Goal: Answer question/provide support: Share knowledge or assist other users

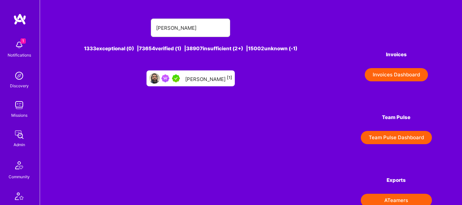
type input "[PERSON_NAME]"
click at [190, 77] on div "[PERSON_NAME] [1]" at bounding box center [208, 78] width 47 height 9
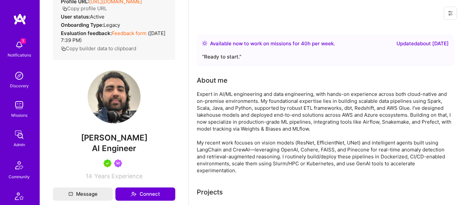
scroll to position [132, 0]
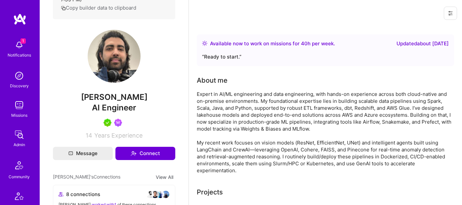
click at [115, 105] on span "AI Engineer" at bounding box center [114, 108] width 44 height 10
copy span "AI Engineer"
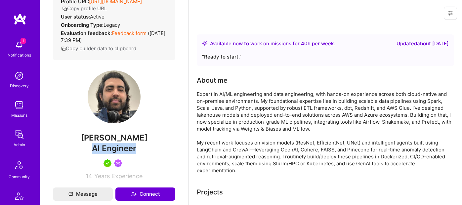
scroll to position [0, 0]
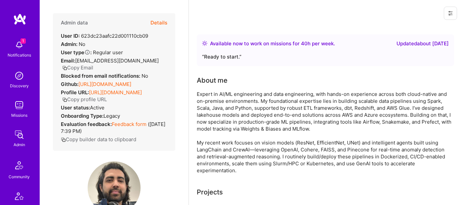
click at [161, 23] on button "Details" at bounding box center [159, 22] width 17 height 19
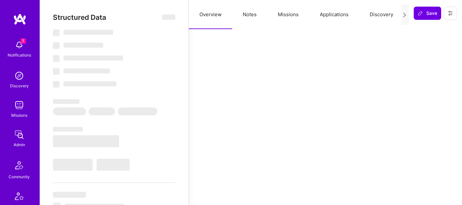
click at [241, 13] on button "Notes" at bounding box center [249, 14] width 35 height 29
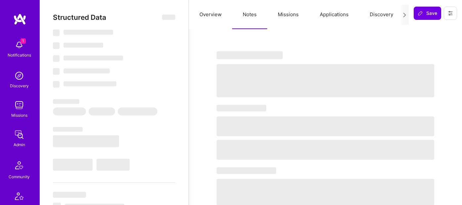
select select "Right Now"
select select "5"
select select "7"
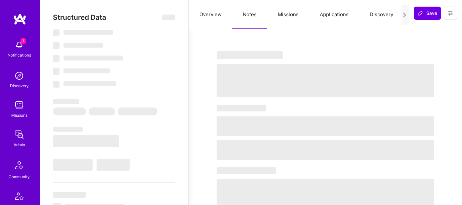
select select "CA"
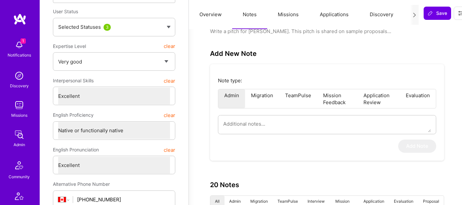
scroll to position [151, 0]
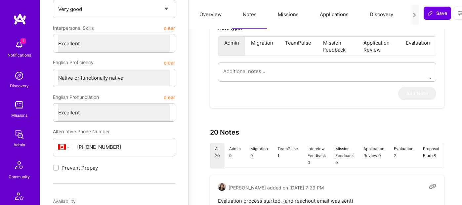
click at [265, 92] on div "Note type: Admin Migration TeamPulse Mission Feedback Application Review Evalua…" at bounding box center [327, 60] width 234 height 97
click at [267, 64] on textarea at bounding box center [327, 71] width 208 height 17
paste textarea "his is a summary of [PERSON_NAME]’s application to the AI Guild. [PERSON_NAME] …"
type textarea "x"
type textarea "his is a summary of [PERSON_NAME]’s application to the AI Guild. [PERSON_NAME] …"
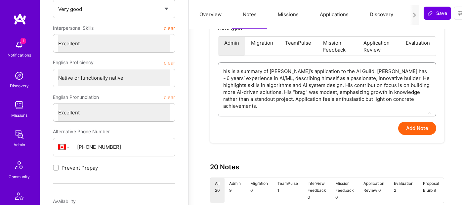
click at [224, 71] on textarea "his is a summary of [PERSON_NAME]’s application to the AI Guild. [PERSON_NAME] …" at bounding box center [327, 89] width 208 height 52
type textarea "x"
type textarea "Yhis is a summary of [PERSON_NAME]’s application to the AI Guild. [PERSON_NAME]…"
type textarea "x"
type textarea "his is a summary of [PERSON_NAME]’s application to the AI Guild. [PERSON_NAME] …"
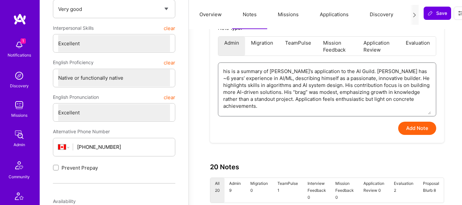
type textarea "x"
type textarea "This is a summary of [PERSON_NAME]’s application to the AI Guild. [PERSON_NAME]…"
type textarea "x"
type textarea "This is a summary of [PERSON_NAME]’s application to the AI Guild. [PERSON_NAME]…"
type textarea "x"
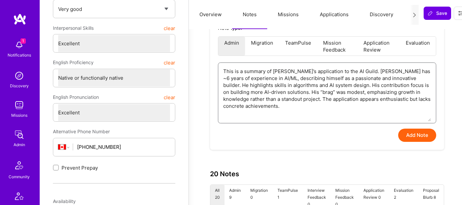
type textarea "This is a summary of [PERSON_NAME]’s application to the AI Guild. [PERSON_NAME]…"
click at [417, 133] on button "Add Note" at bounding box center [418, 135] width 38 height 13
type textarea "x"
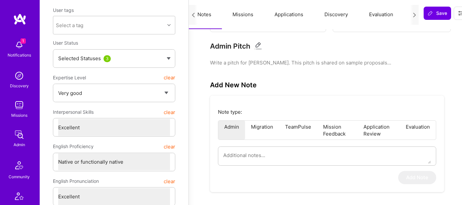
scroll to position [0, 84]
click at [382, 18] on button "Imported Data" at bounding box center [392, 14] width 55 height 29
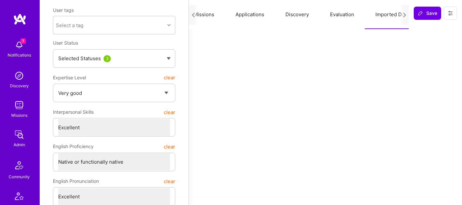
click at [345, 14] on button "Evaluation" at bounding box center [342, 14] width 45 height 29
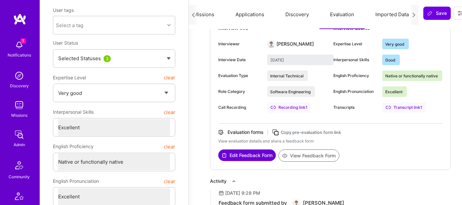
click at [318, 154] on button "View Feedback Form" at bounding box center [309, 156] width 61 height 12
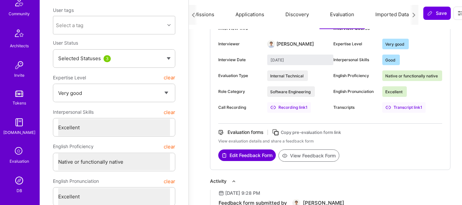
scroll to position [170, 0]
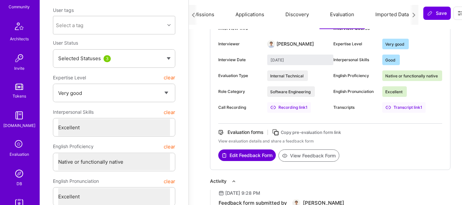
click at [21, 174] on img at bounding box center [19, 173] width 13 height 13
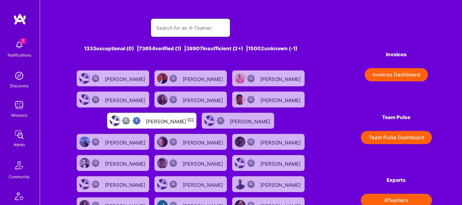
click at [163, 29] on input "text" at bounding box center [190, 28] width 69 height 17
paste input "[PERSON_NAME]"
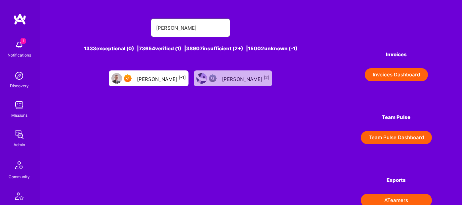
type input "[PERSON_NAME]"
click at [169, 78] on div "[PERSON_NAME] [-1]" at bounding box center [161, 78] width 49 height 9
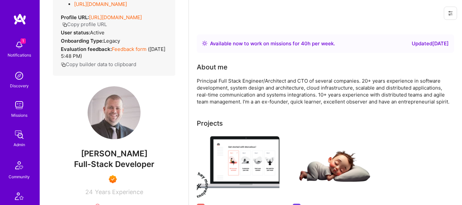
scroll to position [135, 0]
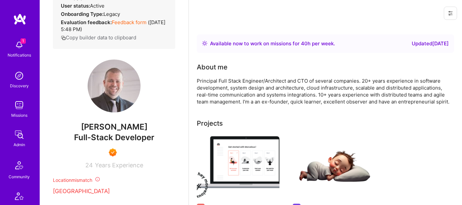
click at [126, 142] on span "Full-Stack Developer" at bounding box center [114, 138] width 80 height 10
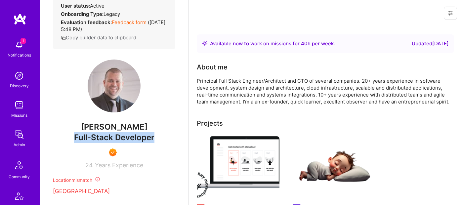
click at [126, 142] on span "Full-Stack Developer" at bounding box center [114, 138] width 80 height 10
copy span "Full-Stack Developer"
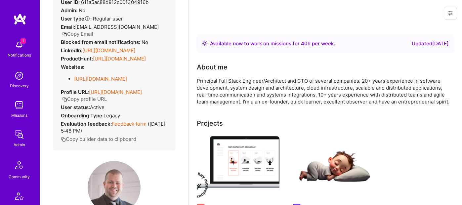
scroll to position [33, 0]
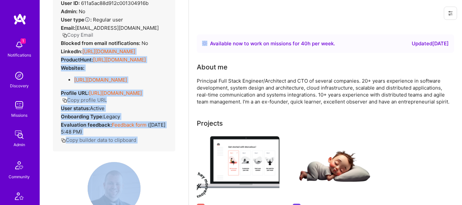
drag, startPoint x: 82, startPoint y: 44, endPoint x: 203, endPoint y: 44, distance: 120.5
click at [120, 56] on div "ProductHunt: [URL][DOMAIN_NAME]" at bounding box center [103, 59] width 85 height 7
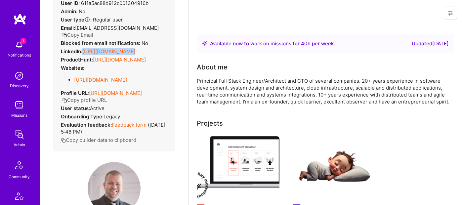
drag, startPoint x: 82, startPoint y: 44, endPoint x: 171, endPoint y: 42, distance: 88.4
click at [171, 42] on div "Admin data Details User ID: 611a5ac88d912c001304916b Admin: No User type Regula…" at bounding box center [114, 65] width 122 height 171
copy div "[URL][DOMAIN_NAME]"
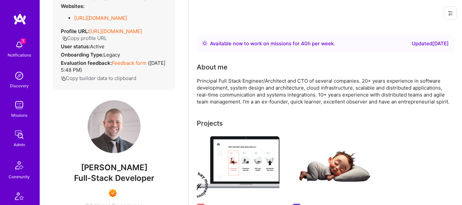
scroll to position [0, 0]
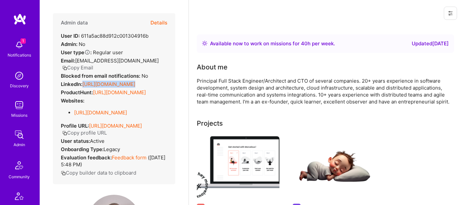
click at [159, 21] on button "Details" at bounding box center [159, 22] width 17 height 19
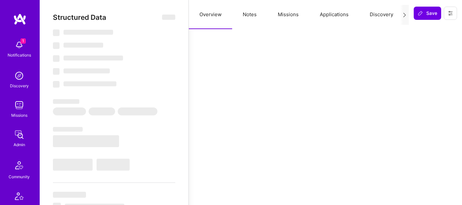
type textarea "x"
select select "Right Now"
select select "7"
select select "4"
select select "7"
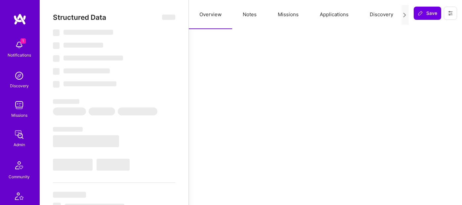
select select "7"
select select "SI"
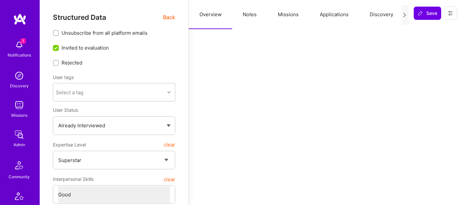
click at [250, 15] on button "Notes" at bounding box center [249, 14] width 35 height 29
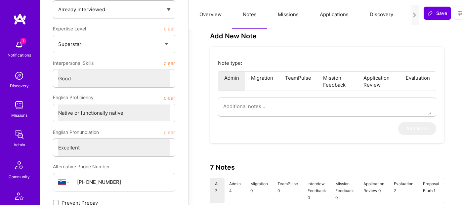
scroll to position [138, 0]
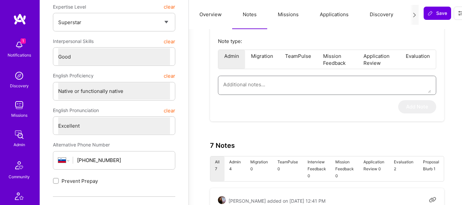
click at [265, 82] on textarea at bounding box center [327, 84] width 208 height 17
paste textarea "This is a summary of [PERSON_NAME] application to the AI Guild. [PERSON_NAME] b…"
type textarea "x"
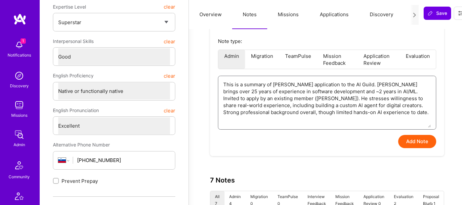
type textarea "This is a summary of [PERSON_NAME] application to the AI Guild. [PERSON_NAME] b…"
type textarea "x"
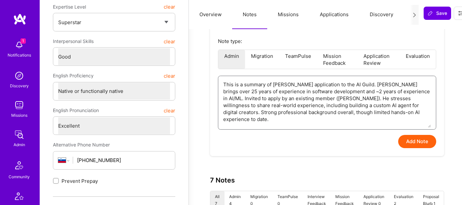
type textarea "This is a summary of [PERSON_NAME] application to the AI Guild. [PERSON_NAME] b…"
click at [412, 143] on button "Add Note" at bounding box center [418, 141] width 38 height 13
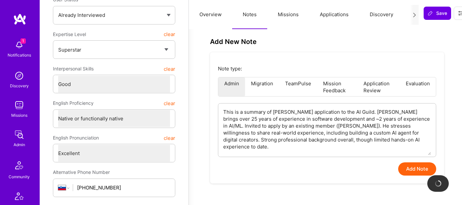
scroll to position [96, 0]
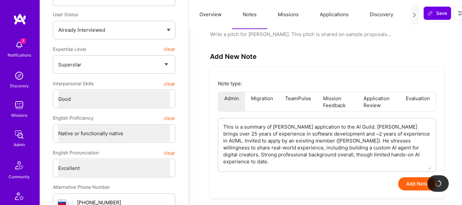
type textarea "x"
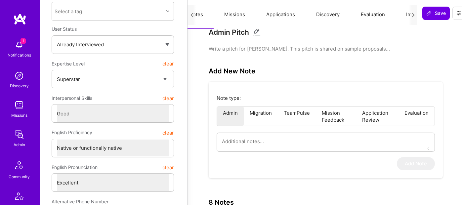
scroll to position [0, 84]
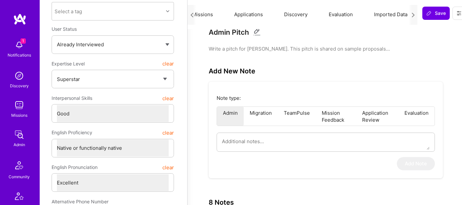
click at [337, 15] on button "Evaluation" at bounding box center [340, 14] width 45 height 29
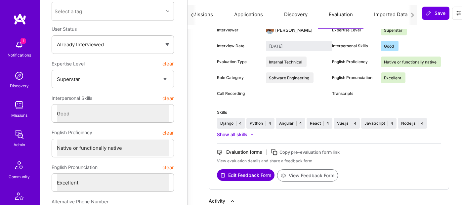
click at [303, 173] on button "View Feedback Form" at bounding box center [307, 175] width 61 height 12
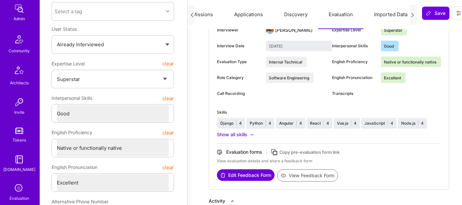
scroll to position [217, 0]
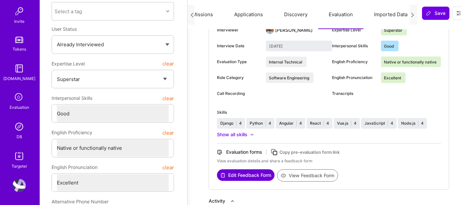
click at [18, 134] on div "DB" at bounding box center [20, 136] width 6 height 7
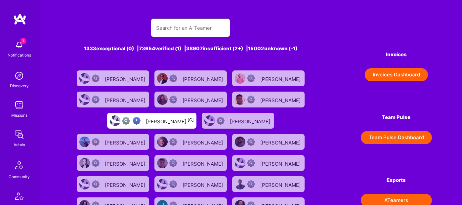
click at [161, 30] on input "text" at bounding box center [190, 28] width 69 height 17
paste input "Ran Shadmi"
type input "Ran Shadmi"
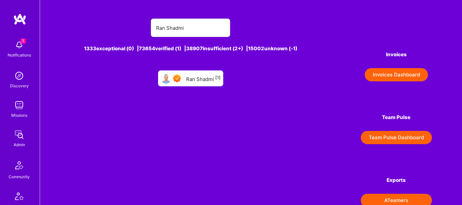
click at [190, 86] on div "Ran Shadmi [1]" at bounding box center [190, 79] width 65 height 16
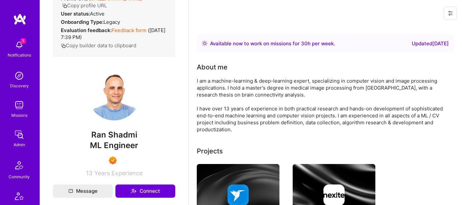
scroll to position [100, 0]
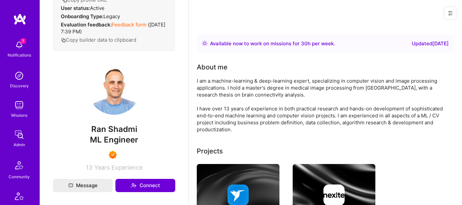
click at [119, 141] on span "ML Engineer" at bounding box center [114, 140] width 48 height 10
copy span "ML Engineer"
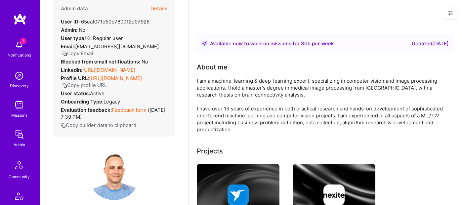
scroll to position [0, 0]
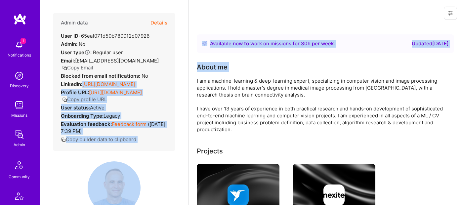
drag, startPoint x: 83, startPoint y: 77, endPoint x: 191, endPoint y: 79, distance: 108.3
click at [171, 77] on div "Admin data Details User ID: 65eaf071d50b780012d07926 Admin: No User type Regula…" at bounding box center [114, 82] width 122 height 138
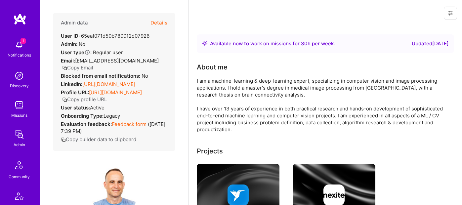
drag, startPoint x: 164, startPoint y: 75, endPoint x: 84, endPoint y: 74, distance: 80.1
click at [84, 74] on div "Admin data Details User ID: 65eaf071d50b780012d07926 Admin: No User type Regula…" at bounding box center [114, 82] width 122 height 138
copy link "[URL][DOMAIN_NAME]"
click at [153, 25] on button "Details" at bounding box center [159, 22] width 17 height 19
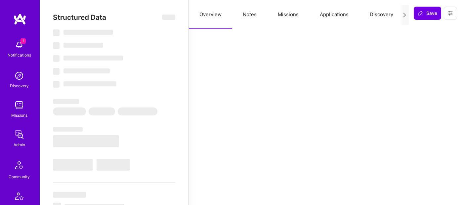
type textarea "x"
select select "Right Now"
select select "7"
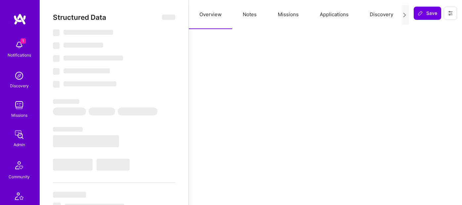
select select "7"
select select "IL"
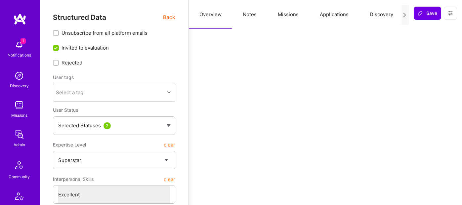
click at [251, 15] on button "Notes" at bounding box center [249, 14] width 35 height 29
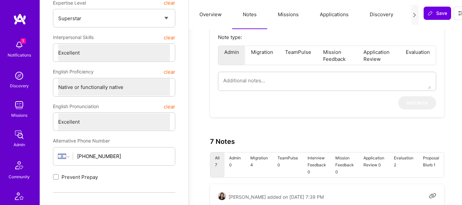
scroll to position [136, 0]
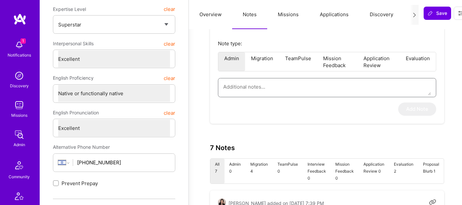
click at [264, 84] on textarea at bounding box center [327, 86] width 208 height 17
paste textarea "This is a summary of [PERSON_NAME]’s application to the AI Guild. [PERSON_NAME]…"
type textarea "x"
type textarea "This is a summary of [PERSON_NAME]’s application to the AI Guild. [PERSON_NAME]…"
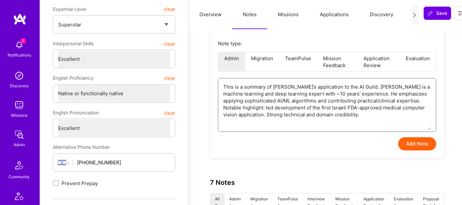
click at [370, 97] on textarea "This is a summary of [PERSON_NAME]’s application to the AI Guild. [PERSON_NAME]…" at bounding box center [327, 104] width 208 height 52
type textarea "x"
type textarea "This is a summary of [PERSON_NAME]’s application to the AI Guild. [PERSON_NAME]…"
type textarea "x"
type textarea "This is a summary of [PERSON_NAME]’s application to the AI Guild. [PERSON_NAME]…"
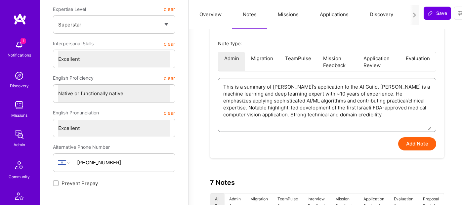
type textarea "x"
type textarea "This is a summary of [PERSON_NAME]’s application to the AI Guild. [PERSON_NAME]…"
click at [422, 143] on button "Add Note" at bounding box center [418, 143] width 38 height 13
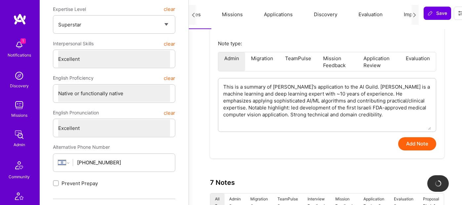
scroll to position [0, 84]
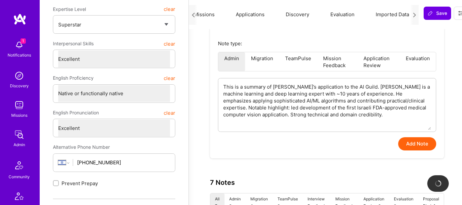
type textarea "x"
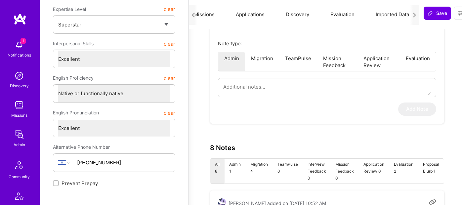
click at [345, 15] on button "Evaluation" at bounding box center [342, 14] width 45 height 29
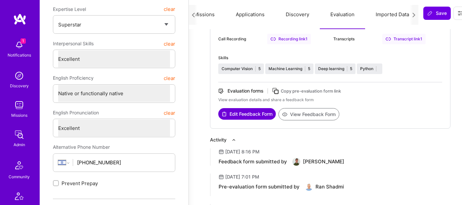
click at [314, 112] on button "View Feedback Form" at bounding box center [309, 114] width 61 height 12
